Goal: Task Accomplishment & Management: Complete application form

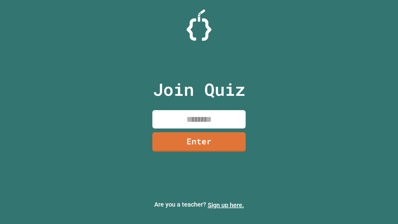
click at [225, 205] on link "Sign up here." at bounding box center [225, 204] width 36 height 7
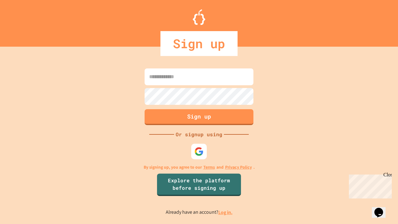
click at [225, 212] on link "Log in." at bounding box center [225, 212] width 14 height 7
